Goal: Information Seeking & Learning: Learn about a topic

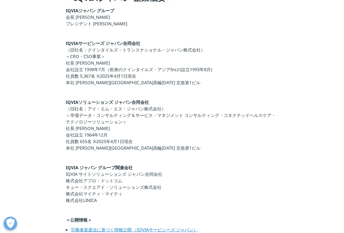
click at [260, 127] on p "IQVIAソリューションズ ジャパン合同会社 （旧社名：アイ・エム・エス・ジャパン株式会社） ＜市場データ・コンサルティング＆サービス・マネジメント コンサル…" at bounding box center [172, 126] width 212 height 55
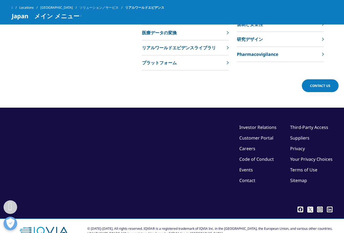
scroll to position [1226, 0]
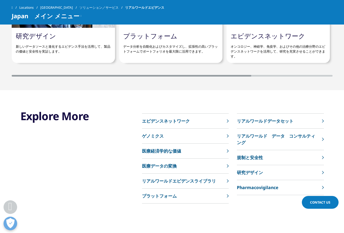
scroll to position [1226, 0]
